Goal: Task Accomplishment & Management: Manage account settings

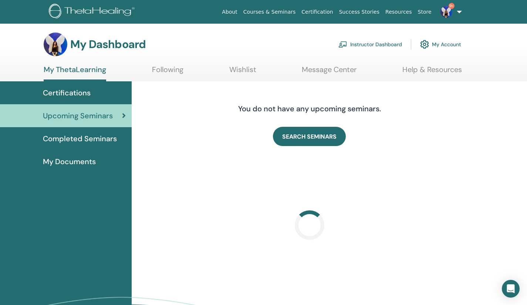
click at [382, 44] on link "Instructor Dashboard" at bounding box center [370, 44] width 64 height 16
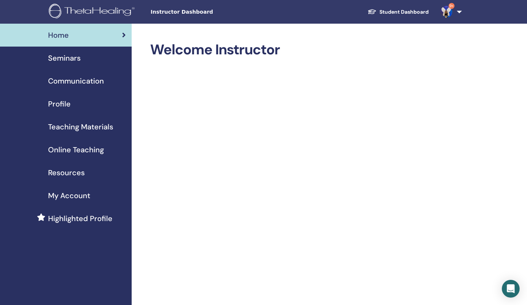
click at [74, 60] on span "Seminars" at bounding box center [64, 57] width 33 height 11
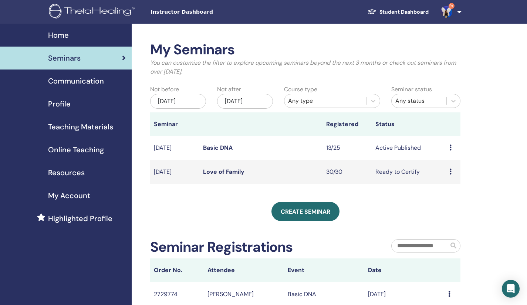
click at [213, 149] on link "Basic DNA" at bounding box center [218, 148] width 30 height 8
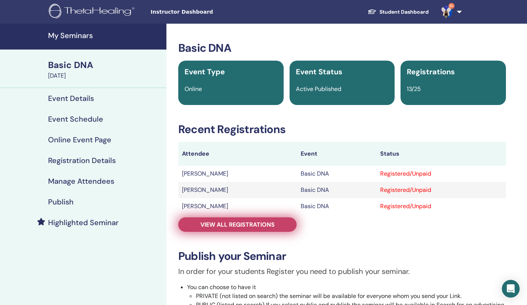
click at [231, 225] on span "View all registrations" at bounding box center [237, 225] width 74 height 8
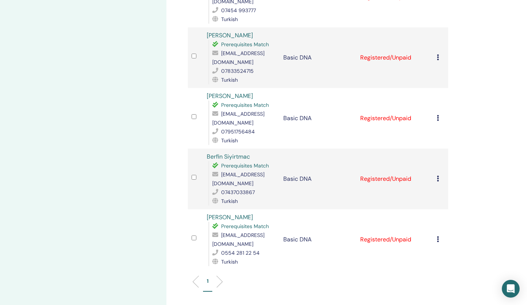
scroll to position [648, 0]
click at [231, 249] on span "0554 281 22 54" at bounding box center [240, 252] width 38 height 7
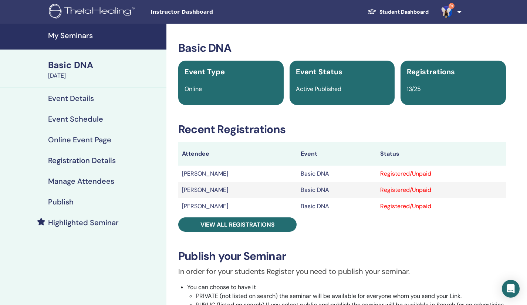
click at [73, 37] on h4 "My Seminars" at bounding box center [105, 35] width 114 height 9
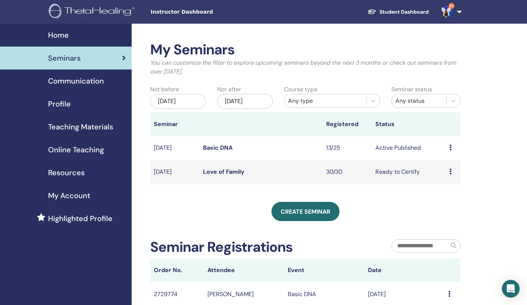
click at [215, 171] on link "Love of Family" at bounding box center [223, 172] width 41 height 8
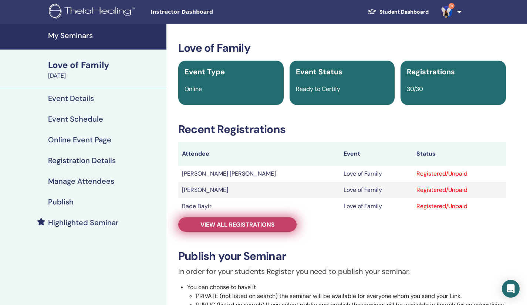
click at [252, 222] on span "View all registrations" at bounding box center [237, 225] width 74 height 8
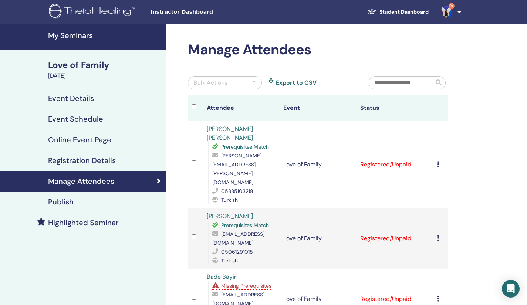
click at [438, 161] on icon at bounding box center [437, 164] width 2 height 6
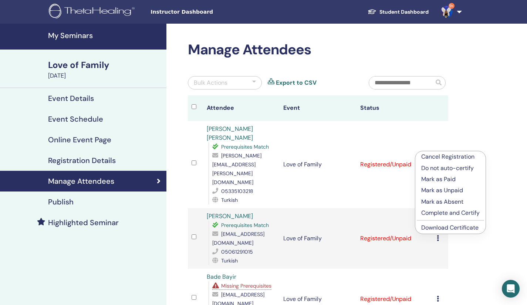
click at [444, 212] on p "Complete and Certify" at bounding box center [450, 212] width 58 height 9
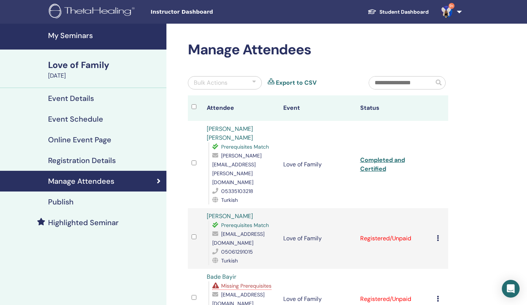
click at [438, 235] on icon at bounding box center [437, 238] width 2 height 6
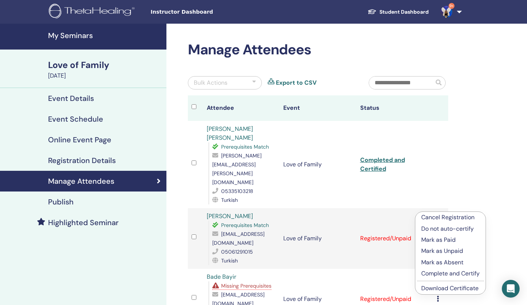
click at [447, 276] on p "Complete and Certify" at bounding box center [450, 273] width 58 height 9
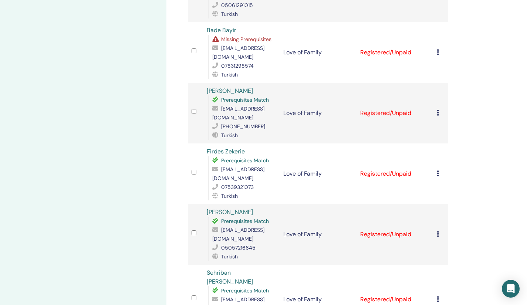
scroll to position [247, 0]
click at [438, 48] on icon at bounding box center [437, 51] width 2 height 6
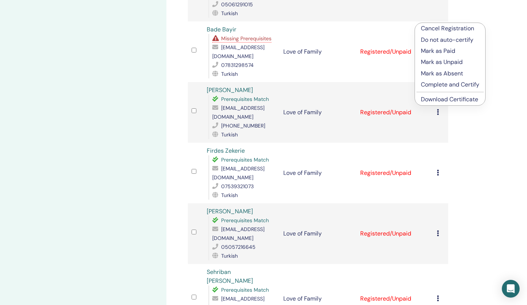
click at [434, 81] on p "Complete and Certify" at bounding box center [450, 84] width 58 height 9
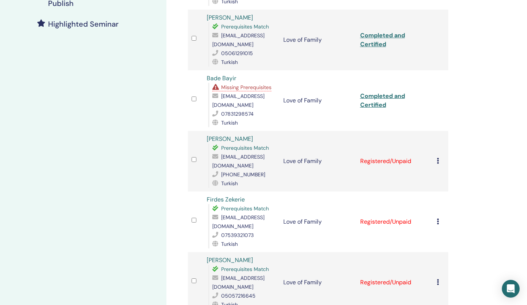
scroll to position [199, 0]
click at [437, 157] on icon at bounding box center [437, 160] width 2 height 6
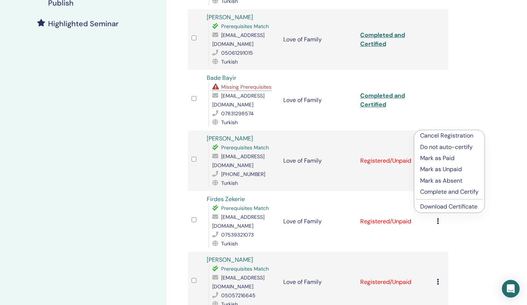
click at [438, 193] on p "Complete and Certify" at bounding box center [449, 191] width 58 height 9
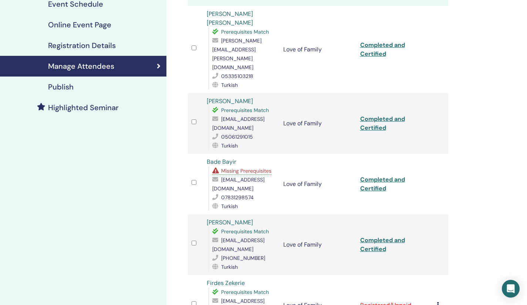
scroll to position [243, 0]
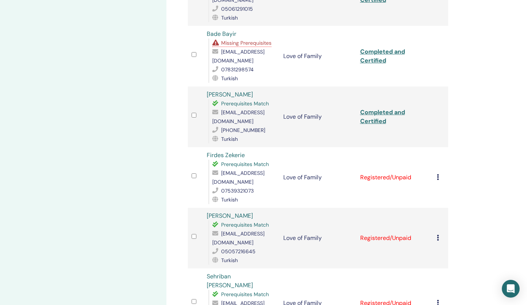
click at [437, 174] on icon at bounding box center [437, 177] width 2 height 6
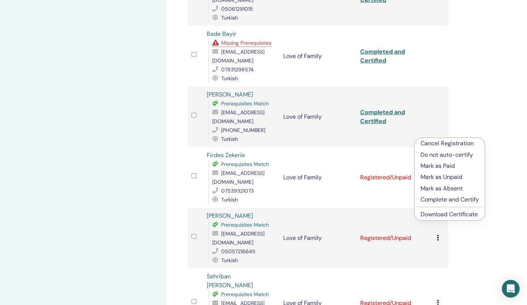
click at [440, 203] on p "Complete and Certify" at bounding box center [449, 199] width 58 height 9
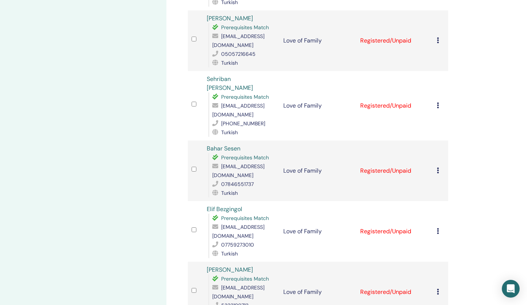
scroll to position [394, 0]
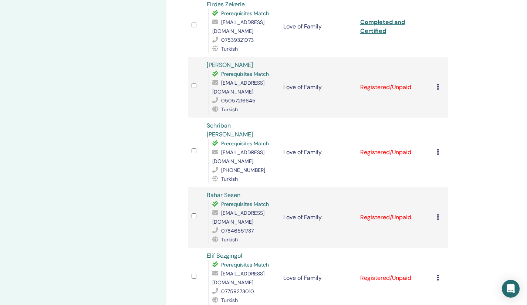
click at [436, 84] on icon at bounding box center [437, 87] width 2 height 6
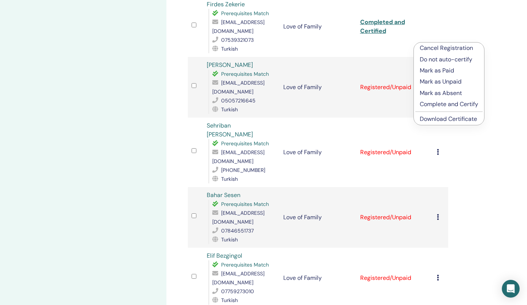
click at [440, 104] on p "Complete and Certify" at bounding box center [448, 104] width 58 height 9
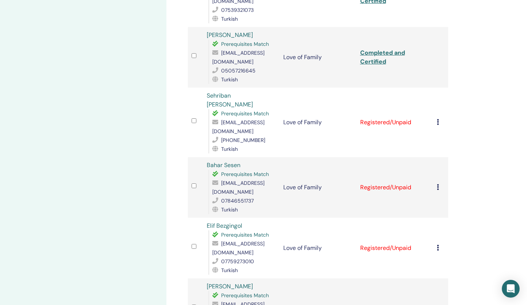
scroll to position [424, 0]
click at [438, 119] on icon at bounding box center [437, 122] width 2 height 6
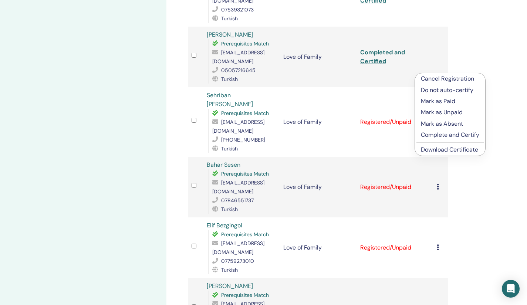
click at [444, 136] on p "Complete and Certify" at bounding box center [450, 134] width 58 height 9
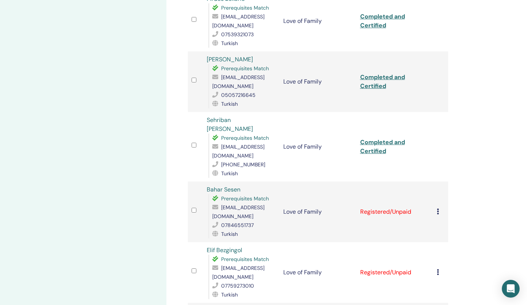
scroll to position [400, 0]
click at [438, 208] on icon at bounding box center [437, 211] width 2 height 6
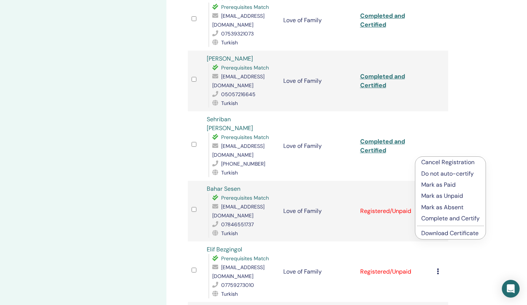
click at [432, 218] on p "Complete and Certify" at bounding box center [450, 218] width 58 height 9
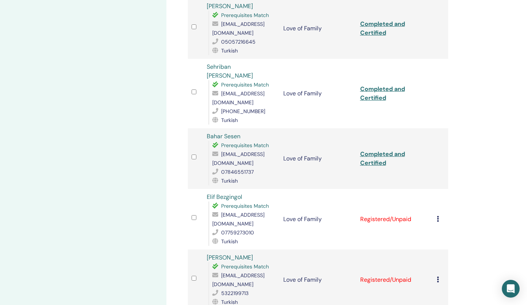
scroll to position [507, 0]
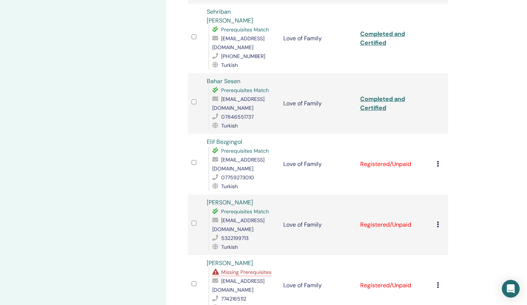
click at [438, 161] on icon at bounding box center [437, 164] width 2 height 6
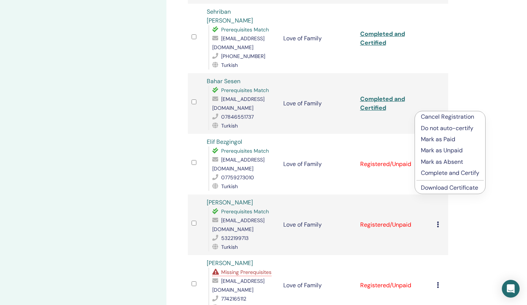
click at [437, 173] on p "Complete and Certify" at bounding box center [450, 173] width 58 height 9
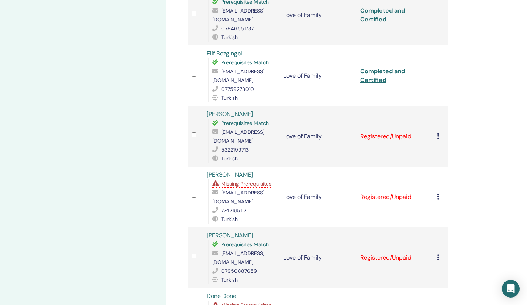
scroll to position [597, 0]
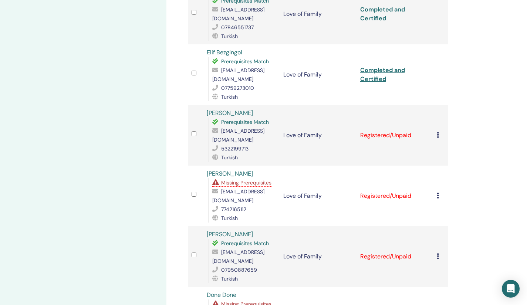
click at [437, 132] on icon at bounding box center [437, 135] width 2 height 6
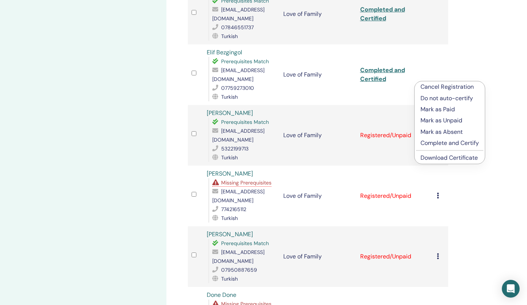
click at [439, 142] on p "Complete and Certify" at bounding box center [449, 143] width 58 height 9
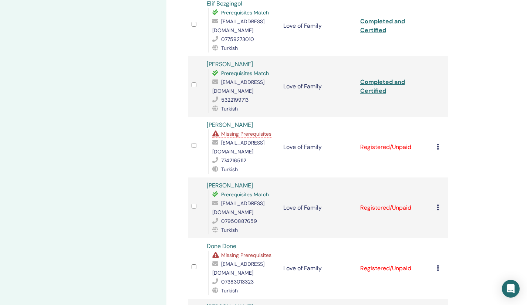
scroll to position [719, 0]
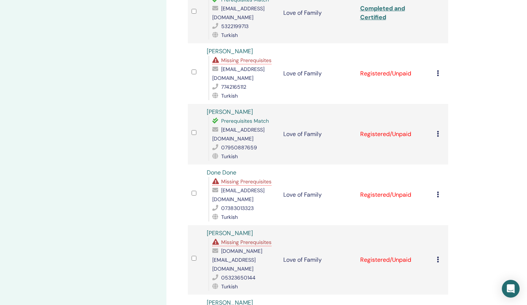
click at [437, 70] on icon at bounding box center [437, 73] width 2 height 6
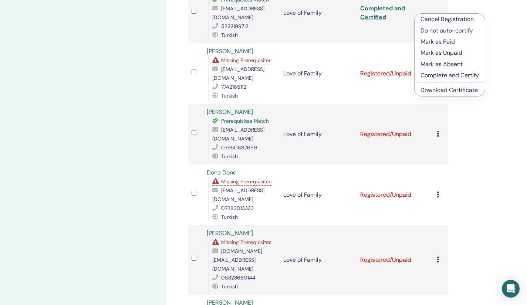
click at [439, 71] on p "Complete and Certify" at bounding box center [449, 75] width 58 height 9
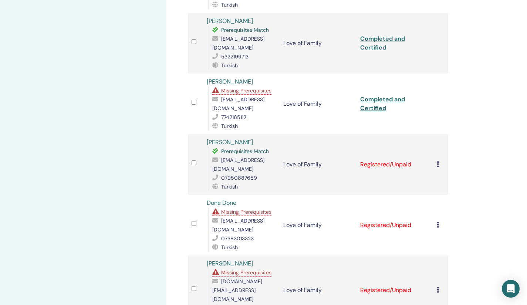
scroll to position [689, 0]
click at [436, 134] on td "Cancel Registration Do not auto-certify Mark as Paid Mark as Unpaid Mark as Abs…" at bounding box center [440, 164] width 15 height 61
click at [439, 160] on div "Cancel Registration Do not auto-certify Mark as Paid Mark as Unpaid Mark as Abs…" at bounding box center [440, 164] width 8 height 9
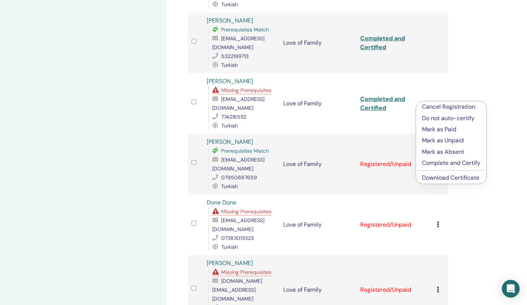
click at [449, 166] on p "Complete and Certify" at bounding box center [451, 163] width 58 height 9
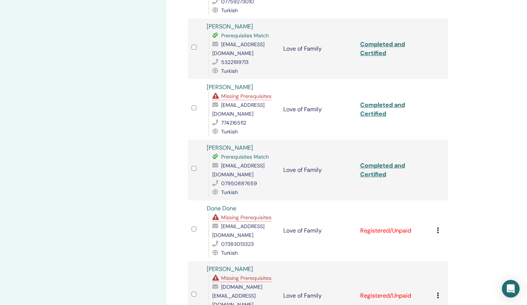
scroll to position [692, 0]
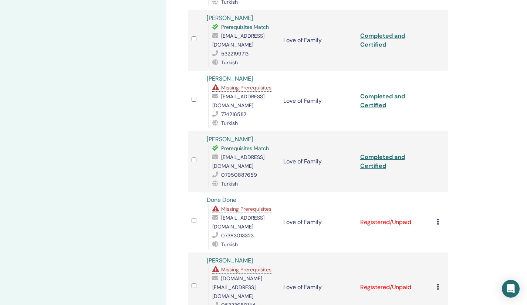
click at [437, 219] on icon at bounding box center [437, 222] width 2 height 6
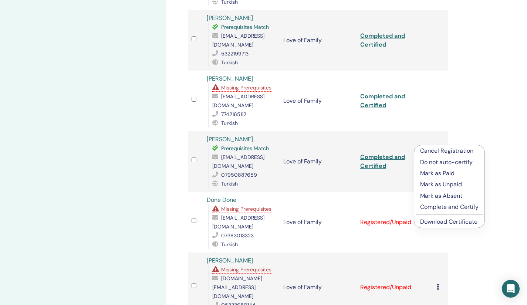
click at [442, 205] on p "Complete and Certify" at bounding box center [449, 207] width 58 height 9
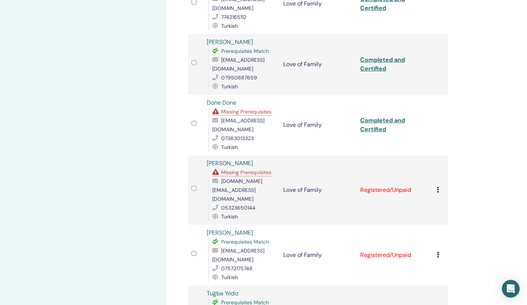
scroll to position [793, 0]
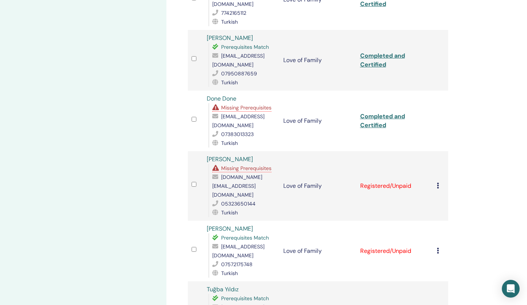
click at [438, 183] on icon at bounding box center [437, 186] width 2 height 6
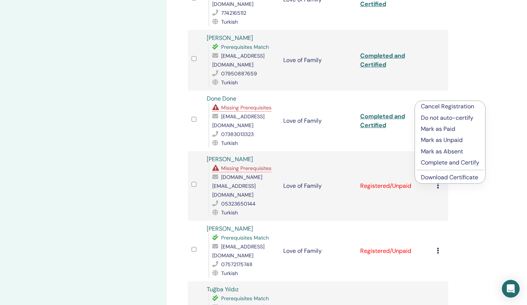
click at [439, 160] on p "Complete and Certify" at bounding box center [450, 162] width 58 height 9
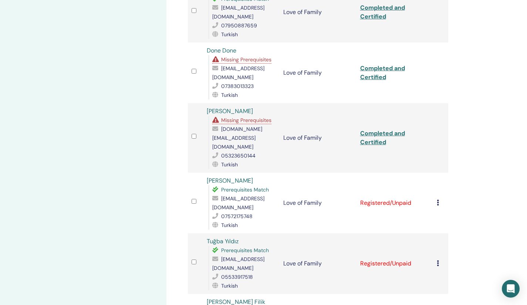
scroll to position [843, 0]
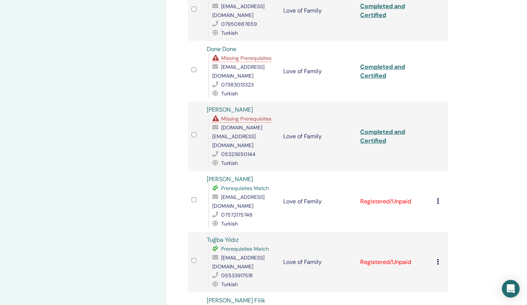
click at [437, 198] on icon at bounding box center [437, 201] width 2 height 6
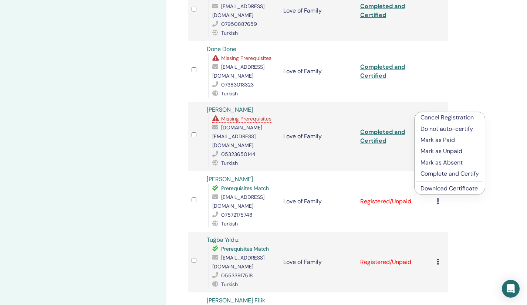
click at [440, 178] on p "Complete and Certify" at bounding box center [449, 173] width 58 height 9
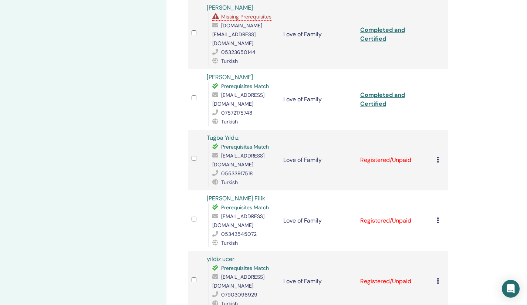
scroll to position [945, 0]
click at [438, 156] on icon at bounding box center [437, 159] width 2 height 6
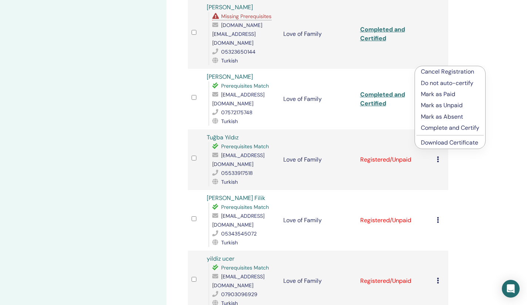
click at [435, 129] on p "Complete and Certify" at bounding box center [450, 127] width 58 height 9
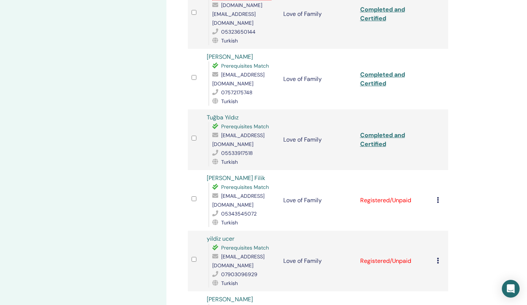
scroll to position [965, 0]
click at [437, 197] on icon at bounding box center [437, 200] width 2 height 6
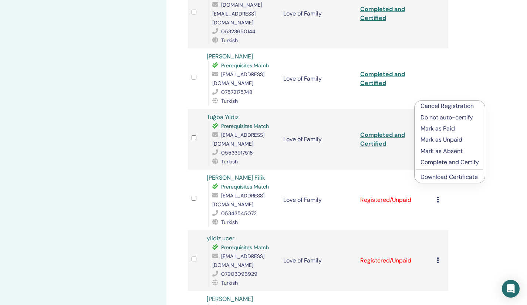
click at [440, 161] on p "Complete and Certify" at bounding box center [449, 162] width 58 height 9
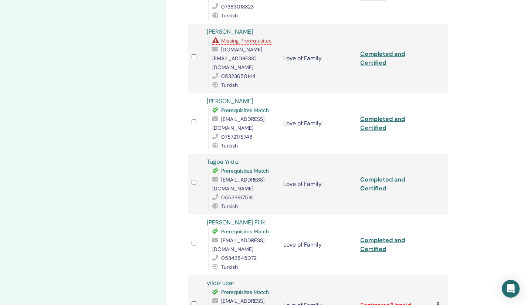
scroll to position [1013, 0]
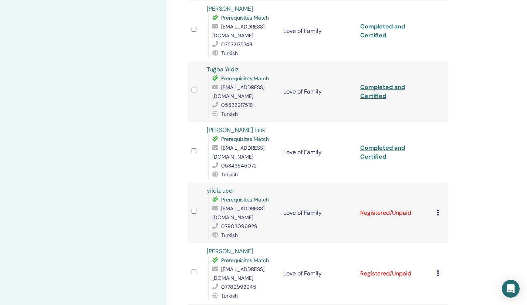
click at [438, 210] on icon at bounding box center [437, 213] width 2 height 6
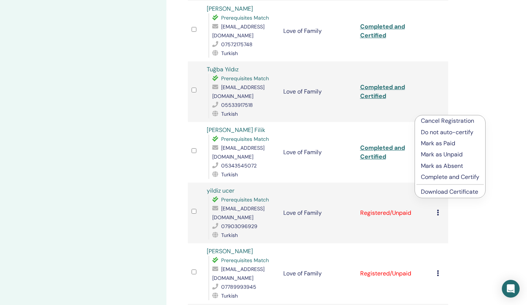
click at [436, 180] on p "Complete and Certify" at bounding box center [450, 177] width 58 height 9
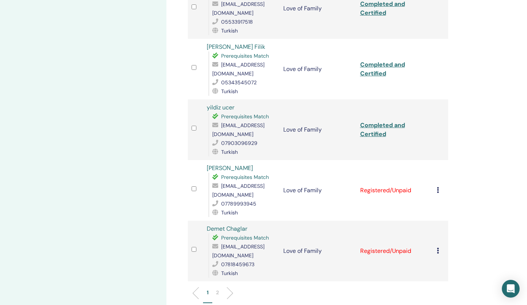
scroll to position [1097, 0]
click at [436, 186] on icon at bounding box center [437, 189] width 2 height 6
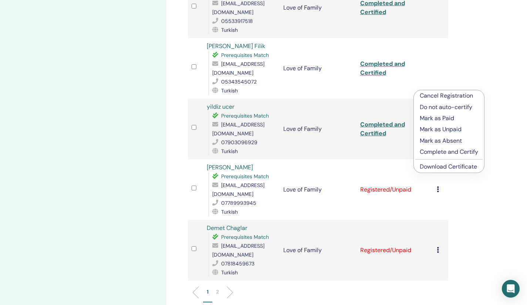
click at [446, 153] on p "Complete and Certify" at bounding box center [448, 151] width 58 height 9
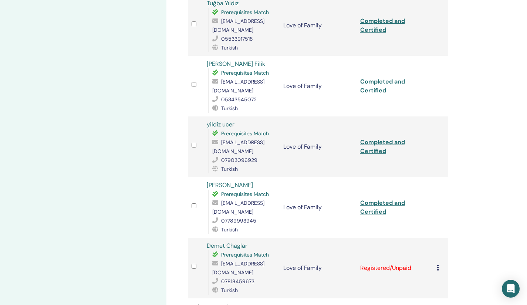
scroll to position [1156, 0]
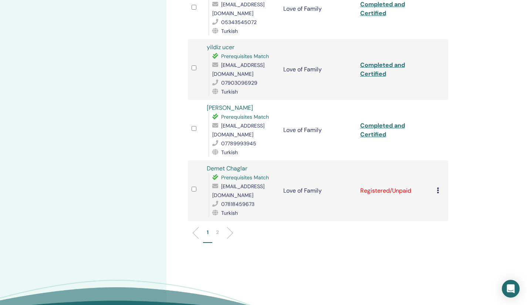
click at [436, 187] on icon at bounding box center [437, 190] width 2 height 6
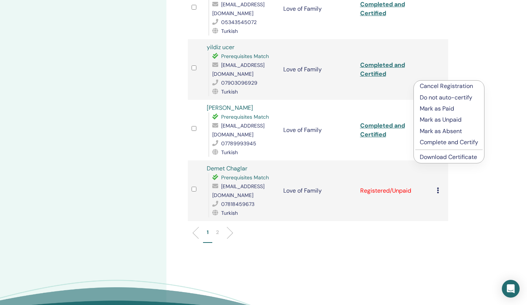
click at [441, 140] on p "Complete and Certify" at bounding box center [448, 142] width 58 height 9
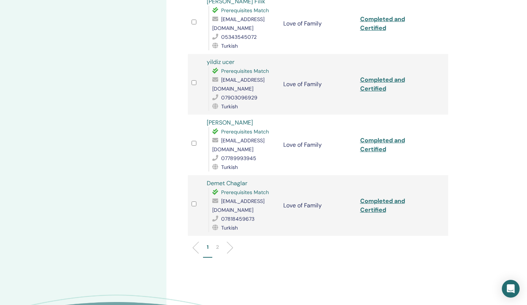
scroll to position [1142, 0]
click at [217, 243] on p "2" at bounding box center [217, 247] width 3 height 8
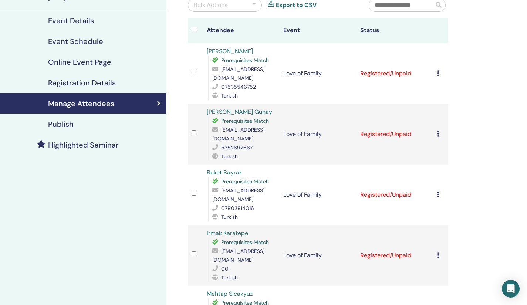
scroll to position [77, 0]
click at [436, 74] on icon at bounding box center [437, 74] width 2 height 6
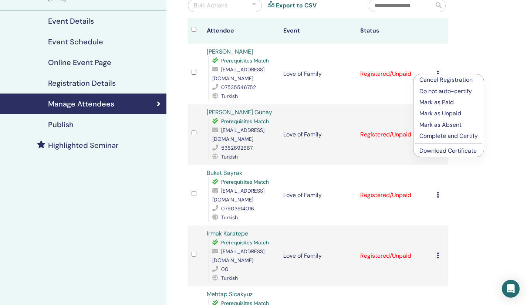
click at [439, 134] on p "Complete and Certify" at bounding box center [448, 136] width 58 height 9
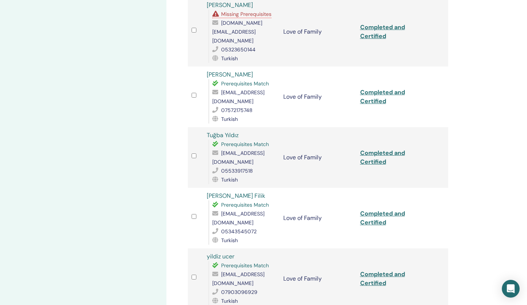
scroll to position [1260, 0]
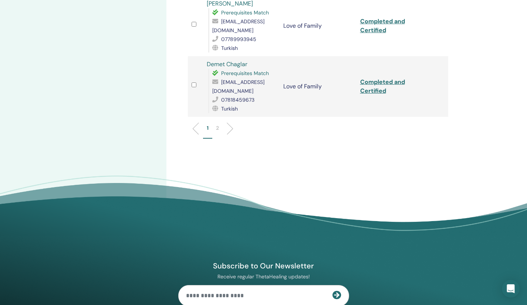
click at [216, 124] on p "2" at bounding box center [217, 128] width 3 height 8
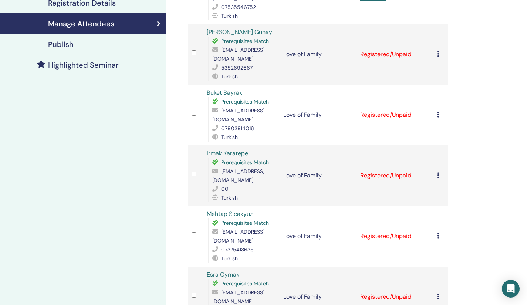
scroll to position [157, 0]
click at [438, 51] on icon at bounding box center [437, 54] width 2 height 6
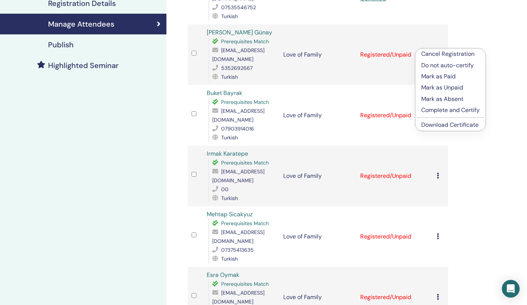
click at [435, 110] on p "Complete and Certify" at bounding box center [450, 110] width 58 height 9
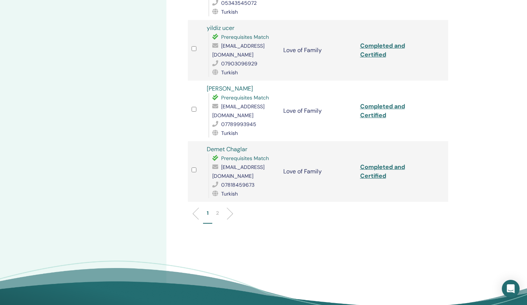
scroll to position [1177, 0]
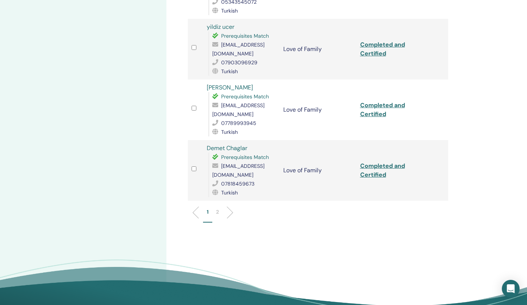
click at [218, 208] on p "2" at bounding box center [217, 212] width 3 height 8
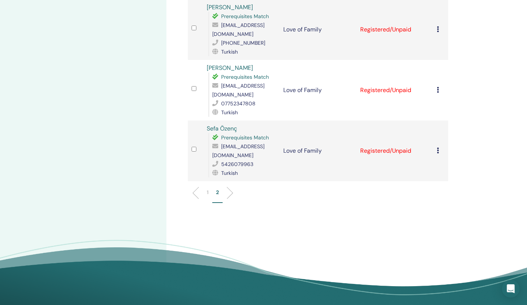
scroll to position [538, 0]
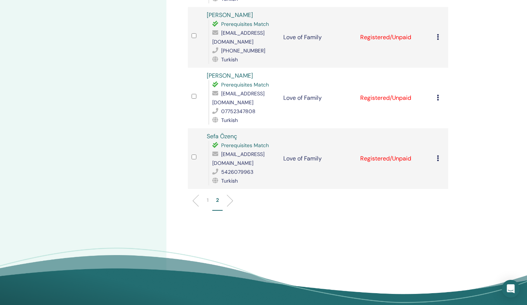
click at [437, 155] on icon at bounding box center [437, 158] width 2 height 6
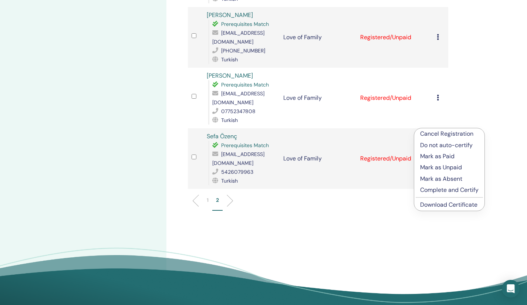
click at [447, 194] on p "Complete and Certify" at bounding box center [449, 190] width 58 height 9
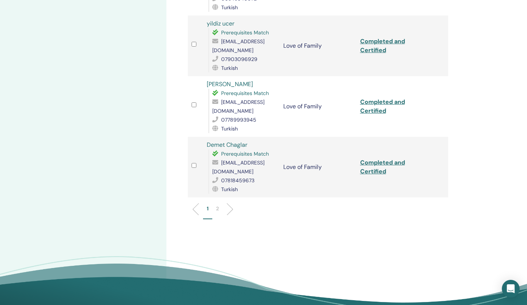
scroll to position [1210, 0]
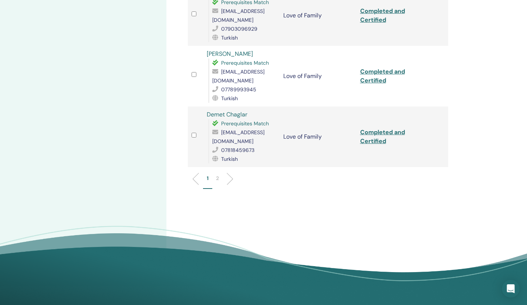
click at [217, 174] on p "2" at bounding box center [217, 178] width 3 height 8
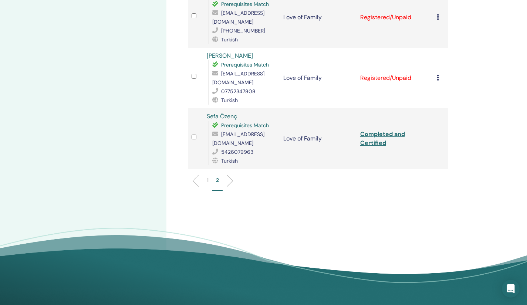
scroll to position [547, 0]
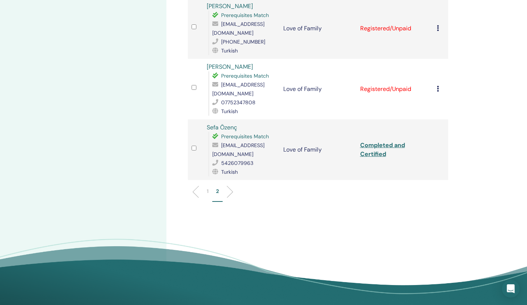
click at [438, 86] on icon at bounding box center [437, 89] width 2 height 6
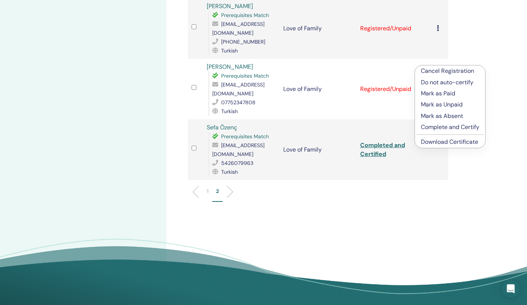
click at [447, 126] on p "Complete and Certify" at bounding box center [450, 127] width 58 height 9
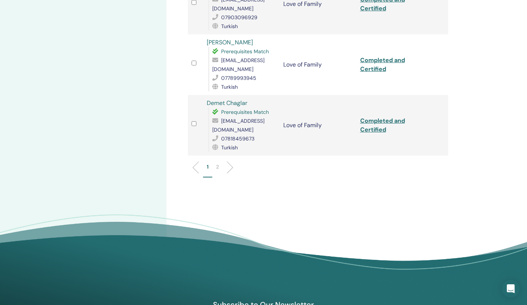
scroll to position [1258, 0]
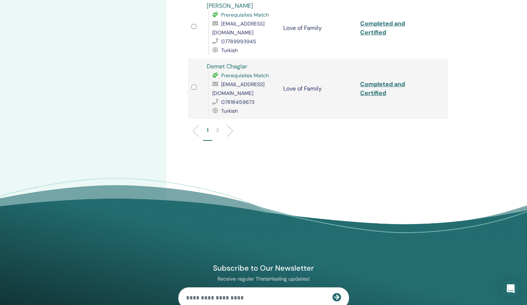
click at [217, 126] on p "2" at bounding box center [217, 130] width 3 height 8
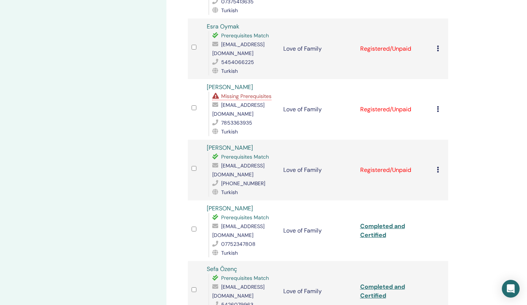
scroll to position [396, 0]
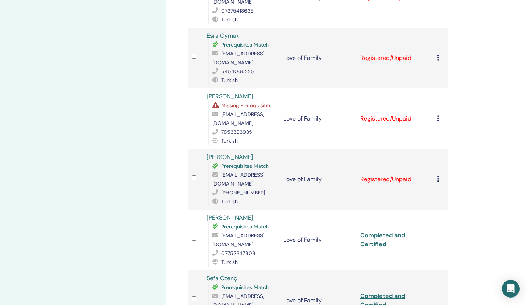
click at [438, 176] on icon at bounding box center [437, 179] width 2 height 6
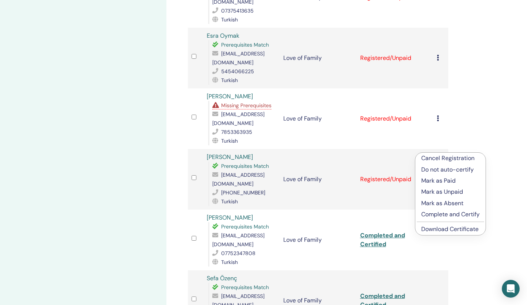
click at [446, 213] on p "Complete and Certify" at bounding box center [450, 214] width 58 height 9
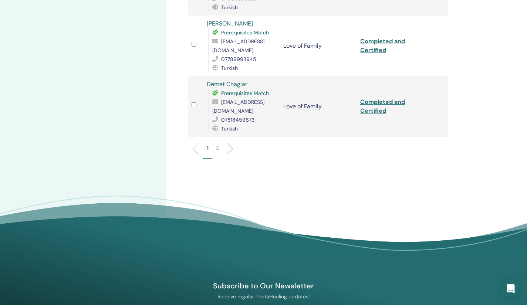
scroll to position [1243, 0]
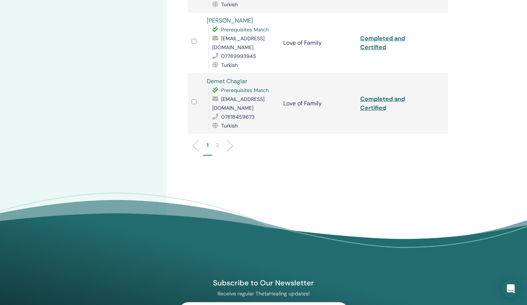
click at [219, 141] on li "2" at bounding box center [217, 148] width 10 height 14
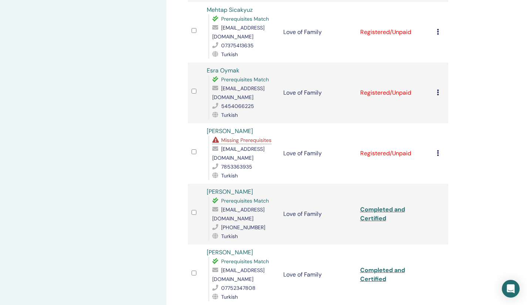
scroll to position [360, 0]
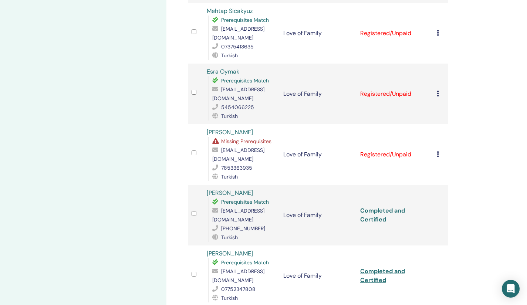
click at [439, 150] on div "Cancel Registration Do not auto-certify Mark as Paid Mark as Unpaid Mark as Abs…" at bounding box center [440, 154] width 8 height 9
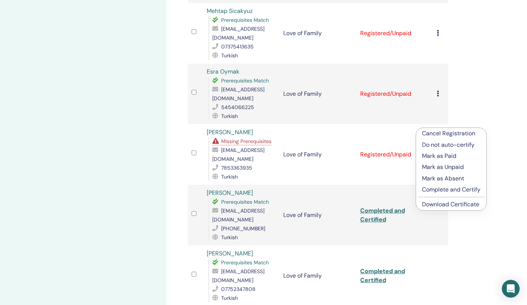
click at [449, 193] on p "Complete and Certify" at bounding box center [451, 189] width 58 height 9
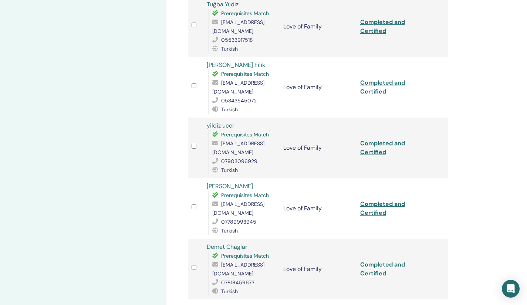
scroll to position [1078, 0]
click at [217, 304] on p "2" at bounding box center [217, 310] width 3 height 8
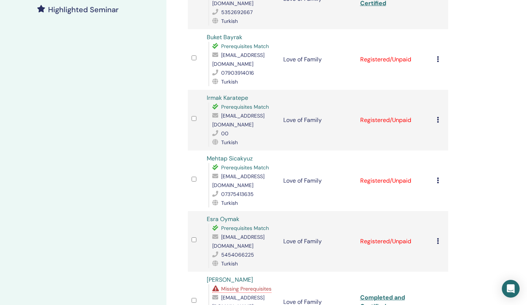
scroll to position [214, 0]
click at [436, 237] on icon at bounding box center [437, 240] width 2 height 6
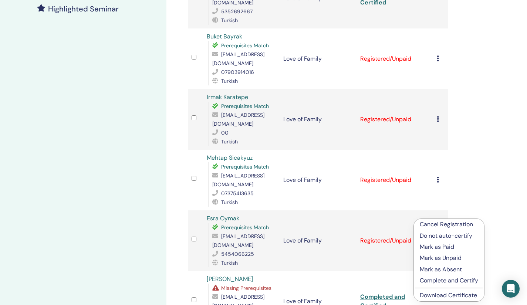
click at [440, 280] on p "Complete and Certify" at bounding box center [448, 280] width 58 height 9
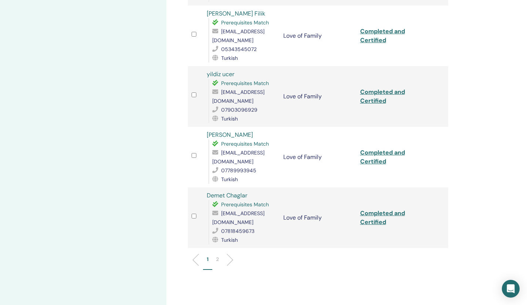
scroll to position [1151, 0]
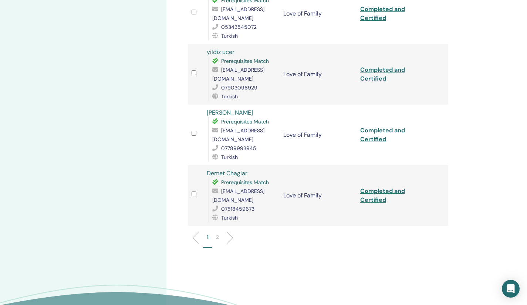
click at [218, 233] on p "2" at bounding box center [217, 237] width 3 height 8
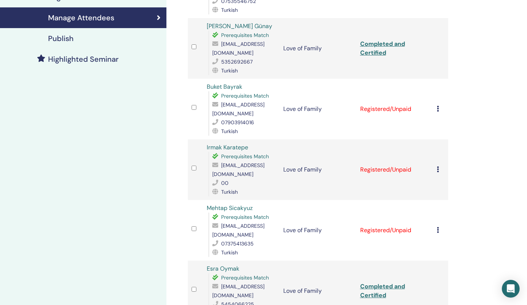
scroll to position [165, 0]
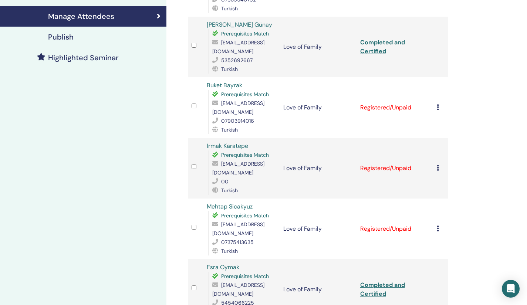
click at [437, 103] on div "Cancel Registration Do not auto-certify Mark as Paid Mark as Unpaid Mark as Abs…" at bounding box center [440, 107] width 8 height 9
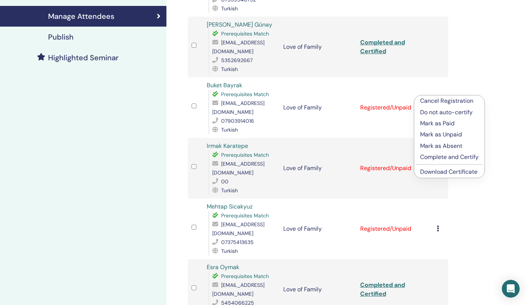
click at [440, 153] on p "Complete and Certify" at bounding box center [449, 157] width 58 height 9
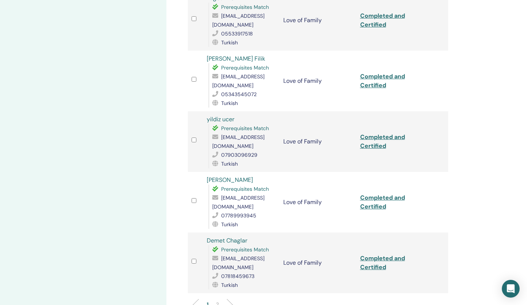
scroll to position [1089, 0]
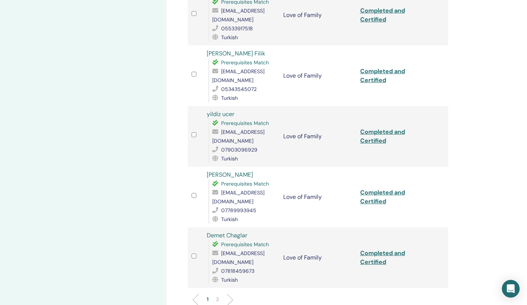
click at [218, 295] on p "2" at bounding box center [217, 299] width 3 height 8
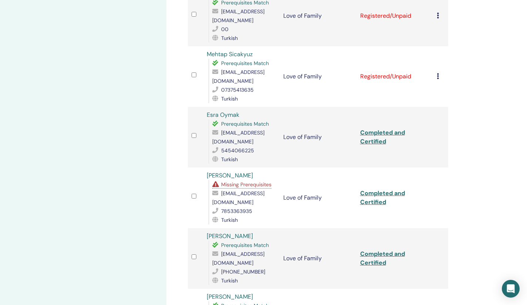
scroll to position [216, 0]
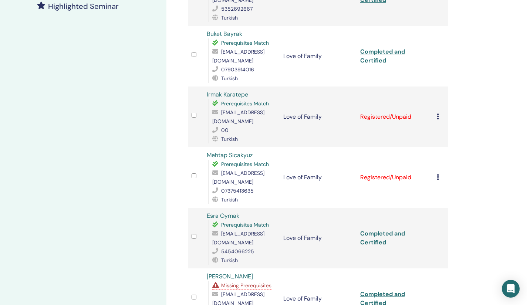
click at [437, 113] on icon at bounding box center [437, 116] width 2 height 6
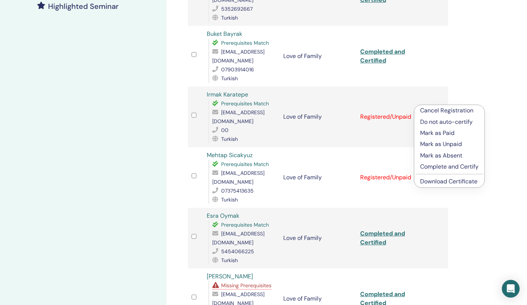
click at [442, 167] on p "Complete and Certify" at bounding box center [449, 166] width 58 height 9
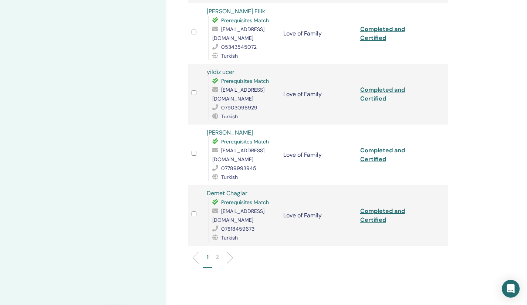
scroll to position [1132, 0]
click at [219, 253] on li "2" at bounding box center [217, 260] width 10 height 14
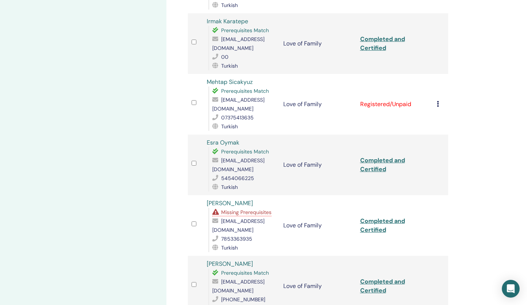
scroll to position [289, 0]
click at [437, 101] on icon at bounding box center [437, 104] width 2 height 6
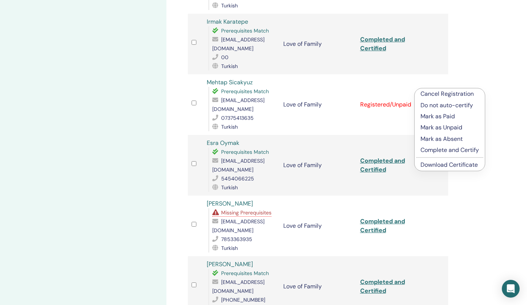
click at [440, 148] on p "Complete and Certify" at bounding box center [449, 150] width 58 height 9
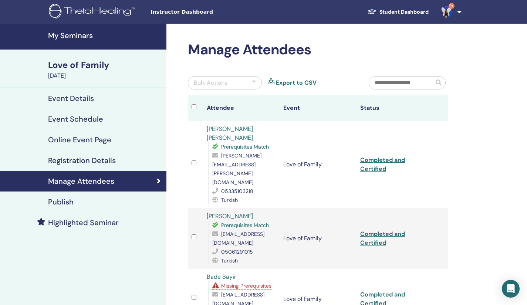
click at [73, 67] on div "Love of Family" at bounding box center [105, 65] width 114 height 13
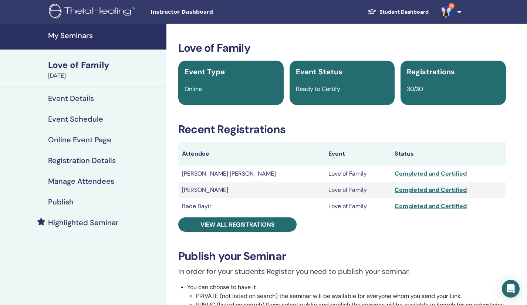
click at [74, 34] on h4 "My Seminars" at bounding box center [105, 35] width 114 height 9
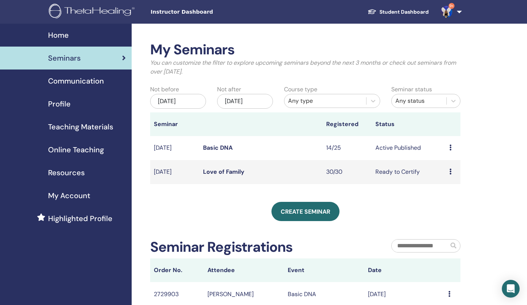
click at [210, 147] on link "Basic DNA" at bounding box center [218, 148] width 30 height 8
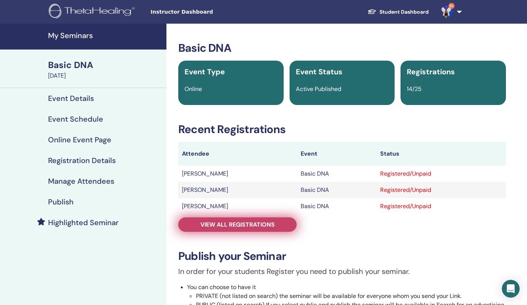
click at [212, 228] on span "View all registrations" at bounding box center [237, 225] width 74 height 8
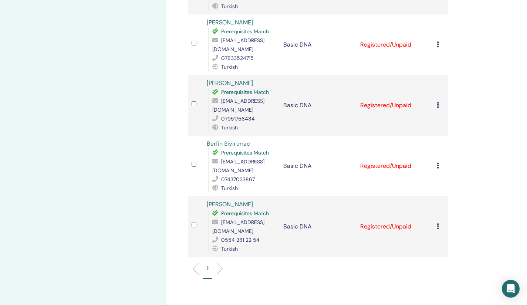
scroll to position [722, 0]
